Goal: Entertainment & Leisure: Consume media (video, audio)

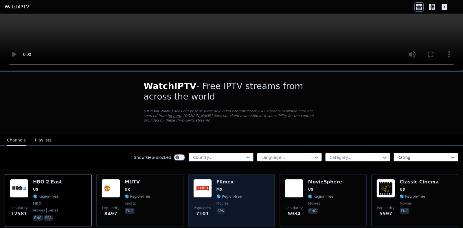
click at [235, 179] on h6 "Filmex" at bounding box center [228, 182] width 25 height 6
click at [237, 180] on div "Filmex MX 🌎 Region-free movies spa" at bounding box center [228, 200] width 25 height 43
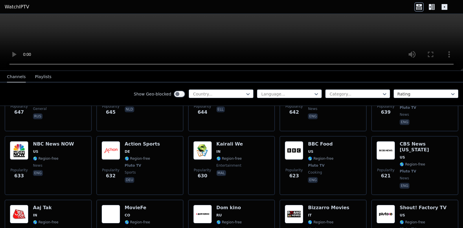
scroll to position [1776, 0]
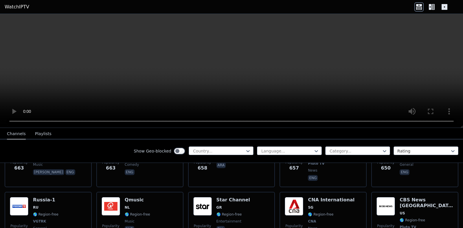
drag, startPoint x: 459, startPoint y: 68, endPoint x: 454, endPoint y: 150, distance: 82.1
click at [454, 128] on div at bounding box center [231, 71] width 463 height 114
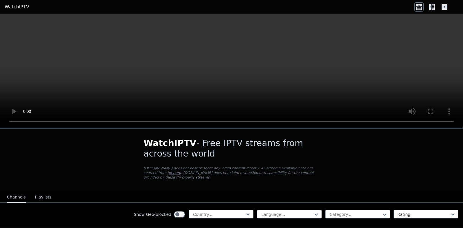
scroll to position [125, 0]
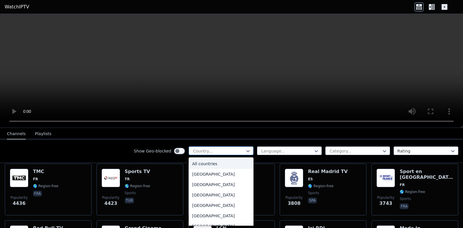
click at [225, 151] on div at bounding box center [218, 151] width 53 height 6
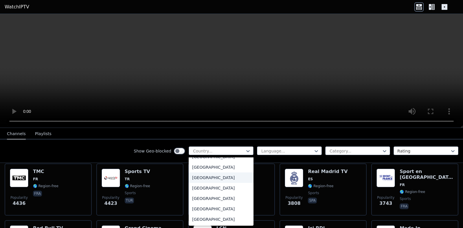
scroll to position [2025, 0]
click at [221, 185] on div "[GEOGRAPHIC_DATA]" at bounding box center [221, 187] width 65 height 10
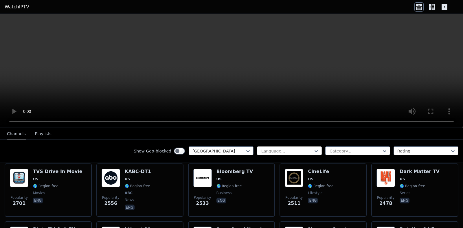
click at [308, 152] on div at bounding box center [287, 151] width 53 height 6
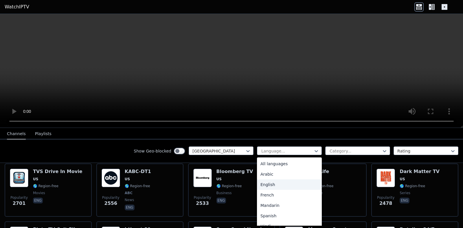
click at [284, 186] on div "English" at bounding box center [289, 184] width 65 height 10
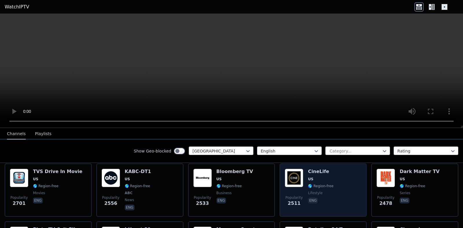
scroll to position [188, 0]
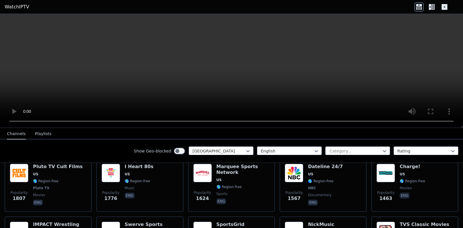
click at [39, 131] on button "Playlists" at bounding box center [43, 134] width 16 height 11
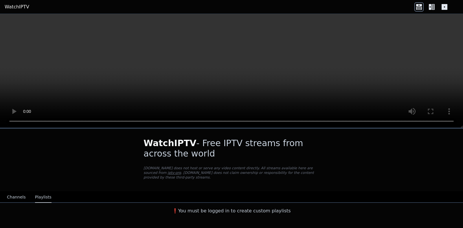
scroll to position [0, 0]
click at [17, 194] on button "Channels" at bounding box center [16, 197] width 19 height 11
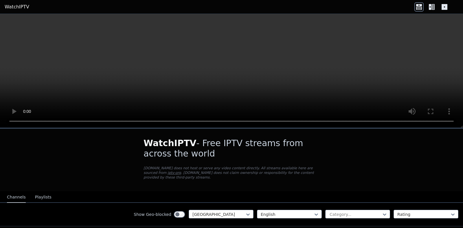
scroll to position [63, 0]
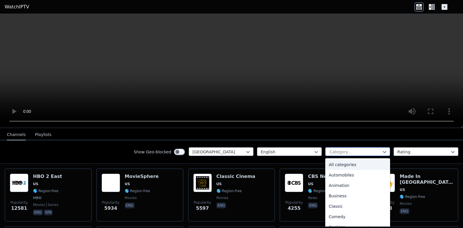
click at [375, 149] on div at bounding box center [355, 152] width 53 height 6
click at [346, 183] on div "Animation" at bounding box center [357, 185] width 65 height 10
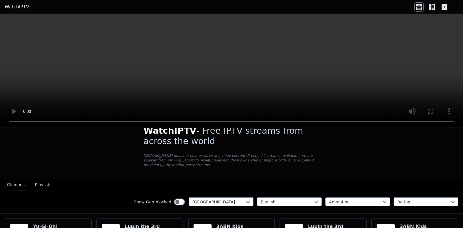
scroll to position [75, 0]
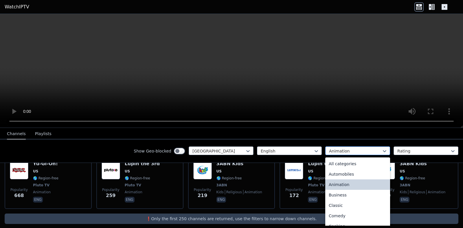
click at [337, 150] on div at bounding box center [355, 151] width 53 height 6
click at [340, 214] on div "Comedy" at bounding box center [357, 216] width 65 height 10
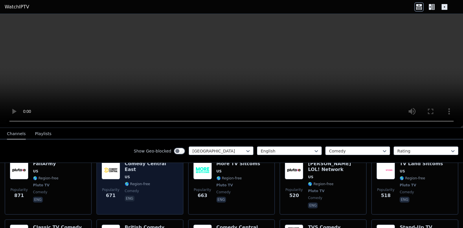
click at [167, 196] on span "eng" at bounding box center [152, 199] width 54 height 7
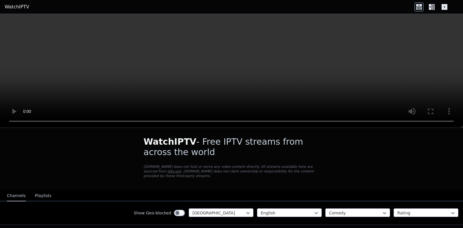
scroll to position [64, 0]
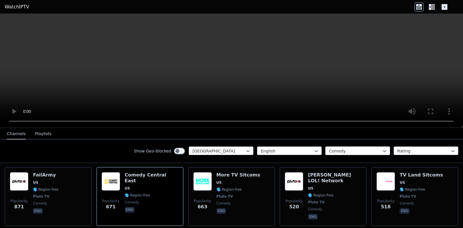
click at [354, 152] on div at bounding box center [355, 151] width 53 height 6
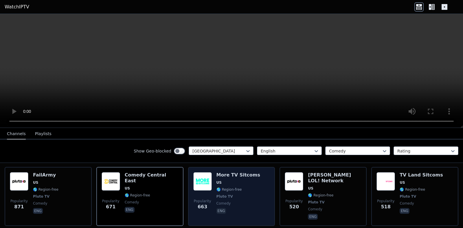
scroll to position [127, 0]
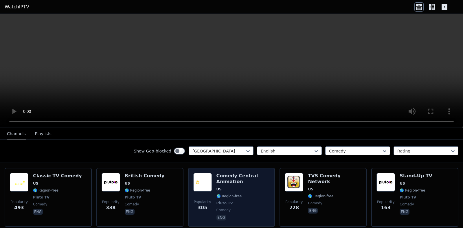
click at [252, 202] on div "Comedy Central Animation US 🌎 Region-free Pluto TV comedy eng" at bounding box center [243, 197] width 54 height 49
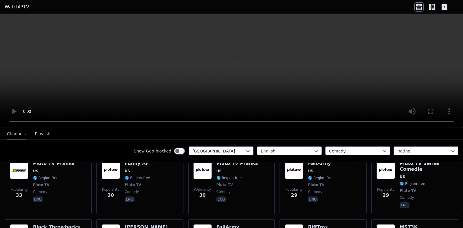
scroll to position [503, 0]
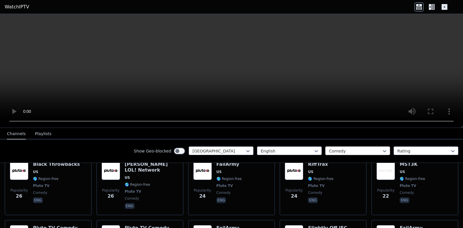
click at [342, 148] on div at bounding box center [355, 151] width 53 height 6
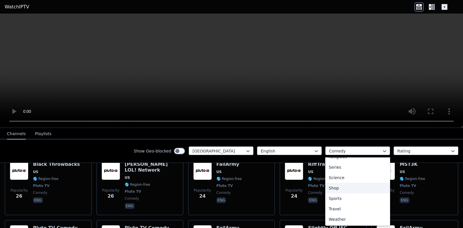
scroll to position [154, 0]
click at [353, 168] on div "Movies" at bounding box center [357, 166] width 65 height 10
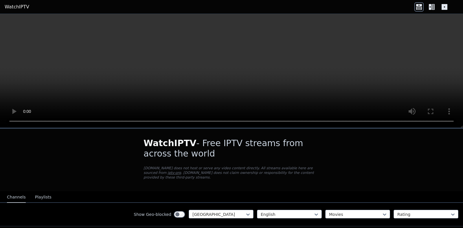
scroll to position [63, 0]
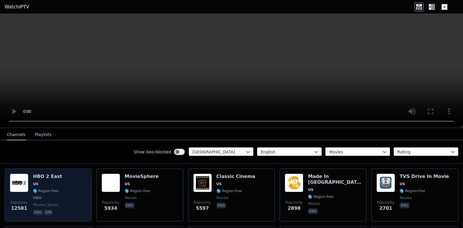
click at [62, 180] on div "Popularity 12581 HBO 2 East US 🌎 Region-free HBO movies series eng spa" at bounding box center [48, 195] width 77 height 43
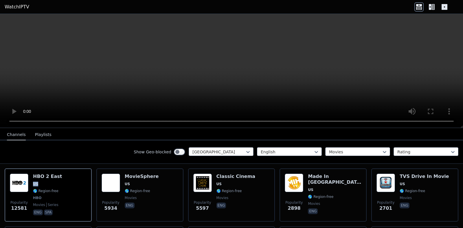
click at [12, 5] on link "WatchIPTV" at bounding box center [17, 6] width 25 height 7
click at [417, 6] on icon at bounding box center [419, 5] width 6 height 2
click at [434, 6] on icon at bounding box center [431, 6] width 9 height 9
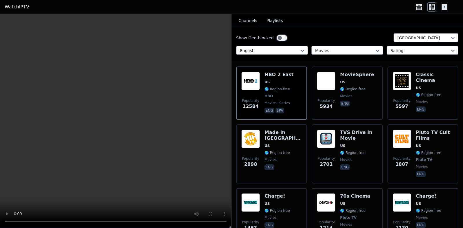
click at [448, 6] on icon at bounding box center [444, 6] width 9 height 9
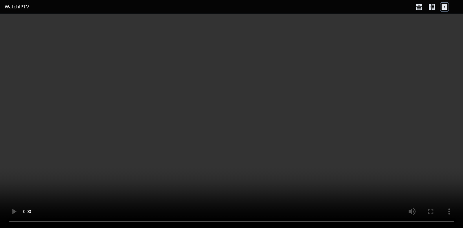
click at [432, 8] on icon at bounding box center [431, 6] width 9 height 9
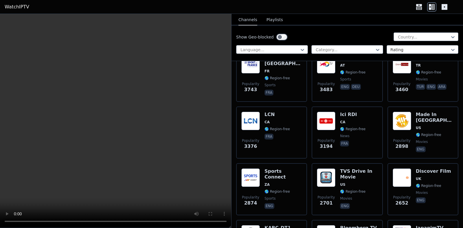
scroll to position [376, 0]
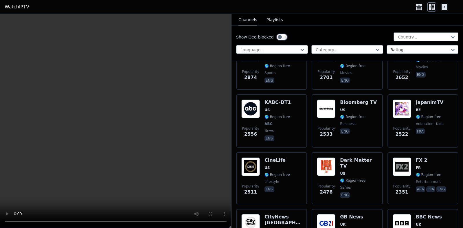
click at [270, 18] on button "Playlists" at bounding box center [275, 19] width 16 height 11
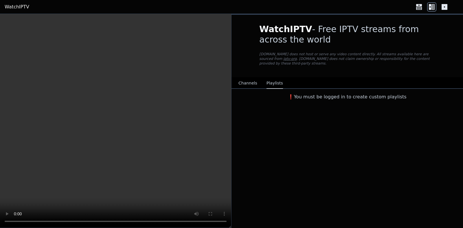
click at [337, 93] on h3 "❗️You must be logged in to create custom playlists" at bounding box center [347, 96] width 194 height 7
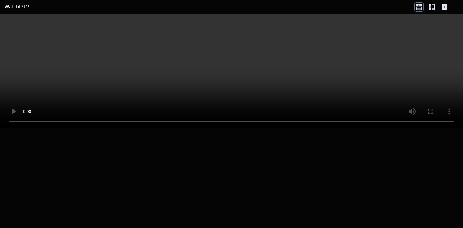
click at [13, 7] on link "WatchIPTV" at bounding box center [17, 6] width 25 height 7
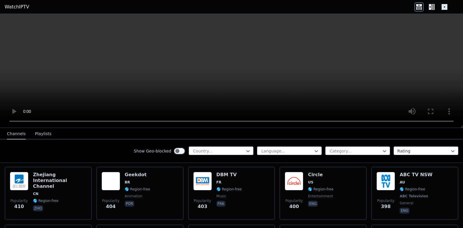
scroll to position [2899, 0]
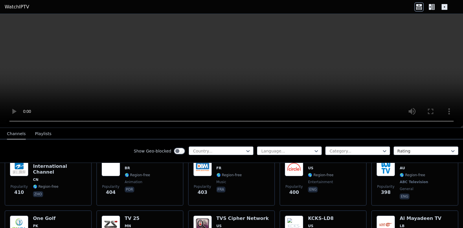
click at [241, 150] on div at bounding box center [218, 151] width 53 height 6
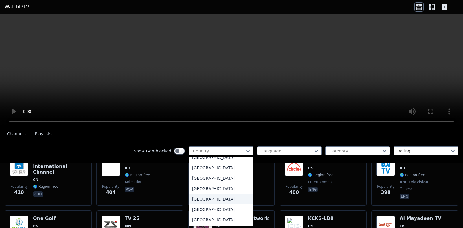
scroll to position [0, 0]
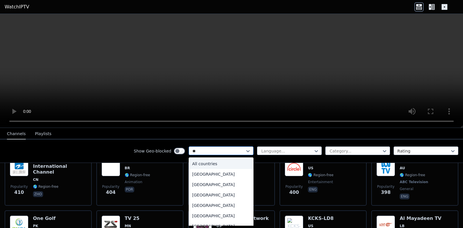
type input "***"
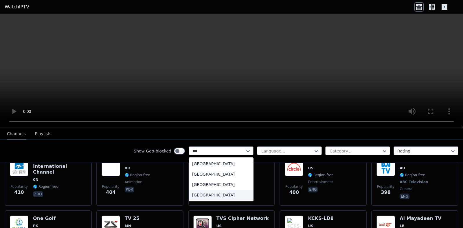
click at [214, 194] on div "[GEOGRAPHIC_DATA]" at bounding box center [221, 195] width 65 height 10
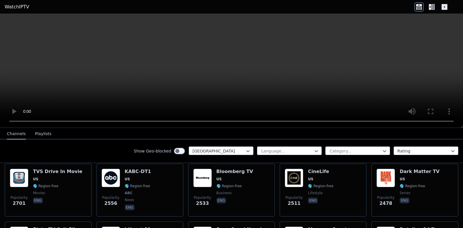
scroll to position [63, 0]
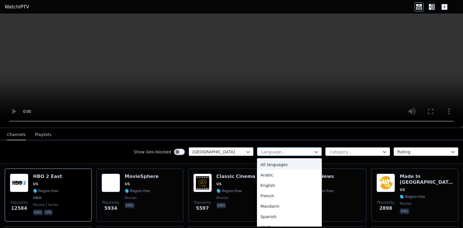
click at [293, 149] on div at bounding box center [287, 152] width 53 height 6
click at [291, 183] on div "English" at bounding box center [289, 185] width 65 height 10
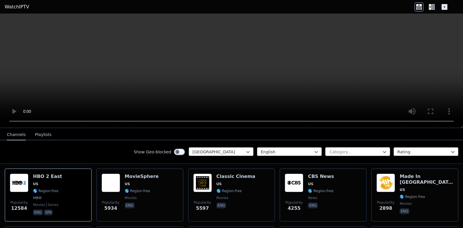
click at [352, 152] on div at bounding box center [355, 152] width 53 height 6
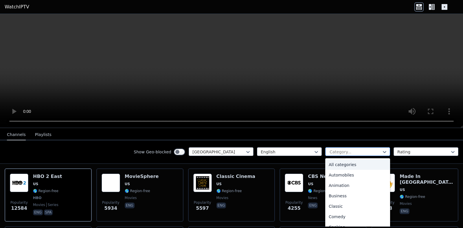
click at [354, 152] on div at bounding box center [355, 152] width 53 height 6
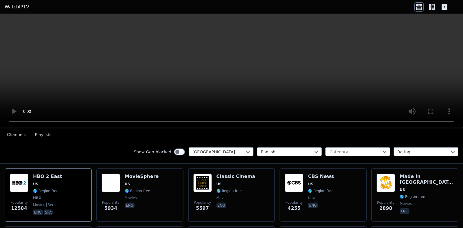
click at [431, 8] on icon at bounding box center [430, 7] width 3 height 6
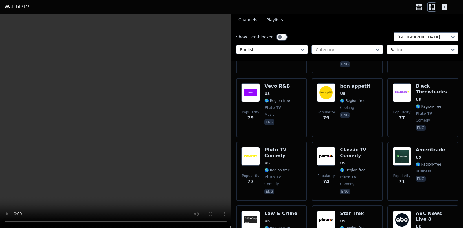
scroll to position [4934, 0]
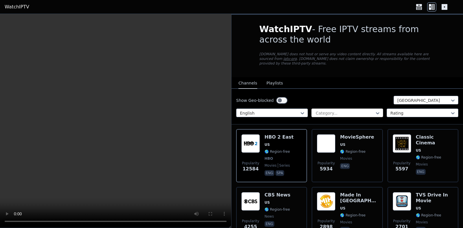
click at [348, 110] on div at bounding box center [345, 113] width 60 height 6
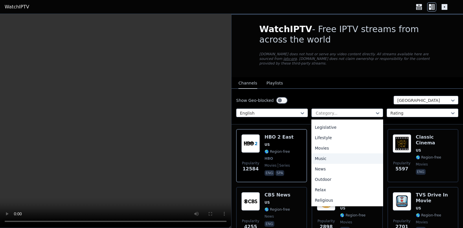
scroll to position [71, 0]
click at [348, 154] on div "Entertainment" at bounding box center [347, 159] width 72 height 10
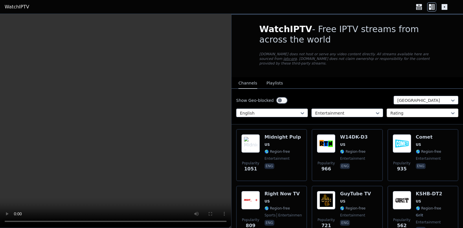
click at [408, 110] on div at bounding box center [420, 113] width 60 height 6
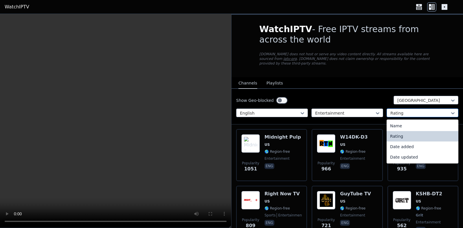
click at [408, 110] on div at bounding box center [420, 113] width 60 height 6
click at [408, 152] on div "Date updated" at bounding box center [423, 157] width 72 height 10
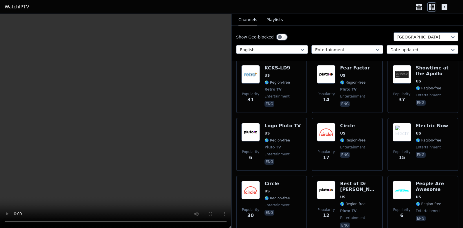
scroll to position [1940, 0]
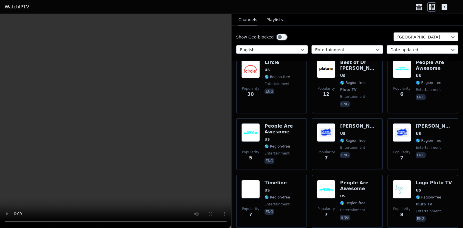
click at [433, 37] on div at bounding box center [423, 37] width 53 height 6
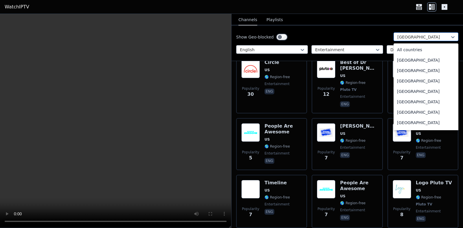
scroll to position [1976, 0]
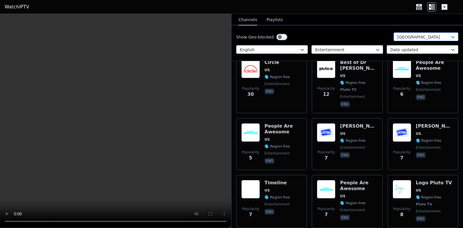
click at [433, 37] on div at bounding box center [423, 37] width 53 height 6
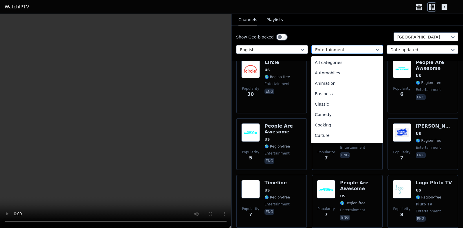
click at [349, 50] on div at bounding box center [345, 50] width 60 height 6
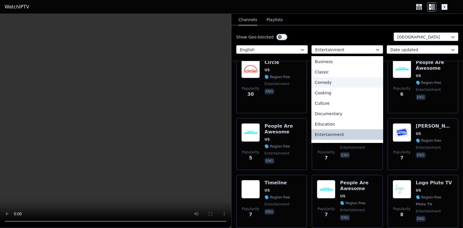
click at [339, 82] on div "Comedy" at bounding box center [347, 82] width 72 height 10
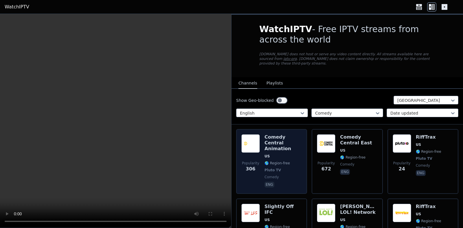
click at [295, 154] on span "US" at bounding box center [283, 156] width 37 height 5
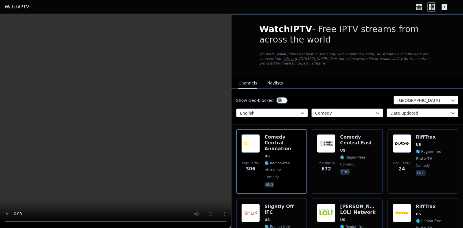
click at [434, 110] on div at bounding box center [420, 113] width 60 height 6
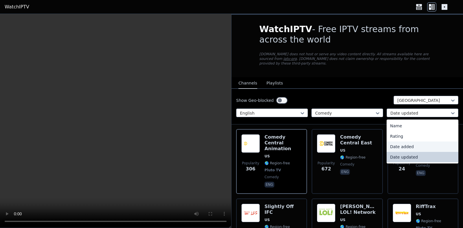
click at [411, 142] on div "Date added" at bounding box center [423, 147] width 72 height 10
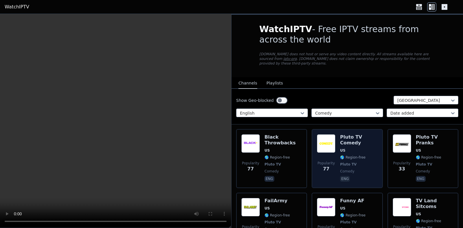
click at [333, 148] on div "Popularity 77" at bounding box center [326, 158] width 19 height 49
click at [332, 145] on img at bounding box center [326, 143] width 19 height 19
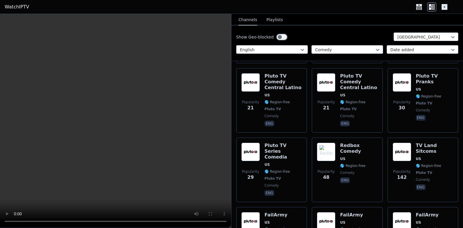
scroll to position [808, 0]
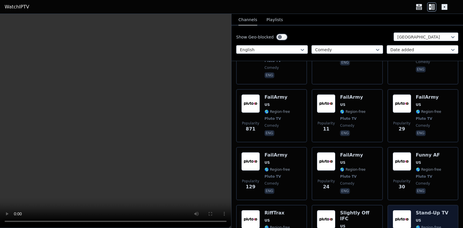
click at [418, 218] on span "US" at bounding box center [418, 220] width 5 height 5
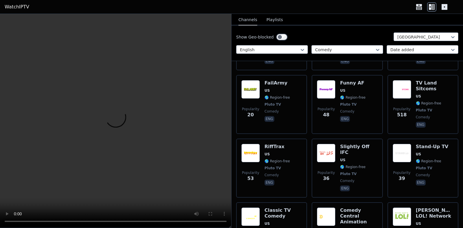
scroll to position [0, 0]
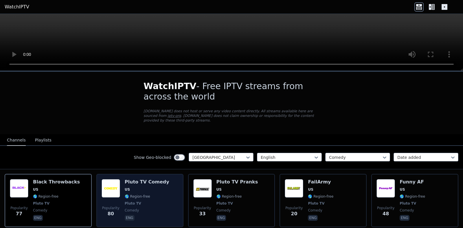
click at [166, 192] on div "Popularity 80 Pluto TV Comedy US 🌎 Region-free Pluto TV comedy eng" at bounding box center [140, 200] width 77 height 43
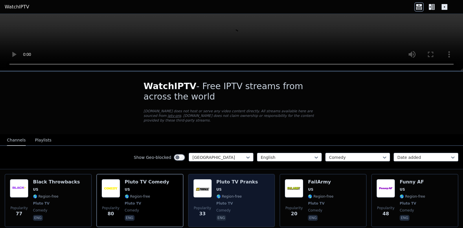
scroll to position [125, 0]
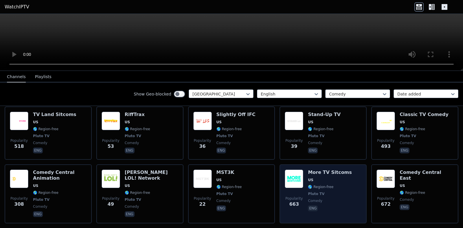
click at [344, 188] on div "Popularity 663 More TV Sitcoms US 🌎 Region-free Pluto TV comedy eng" at bounding box center [323, 194] width 77 height 49
click at [302, 175] on img at bounding box center [294, 179] width 19 height 19
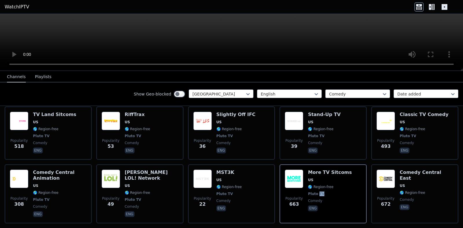
click at [19, 6] on link "WatchIPTV" at bounding box center [17, 6] width 25 height 7
